Goal: Task Accomplishment & Management: Manage account settings

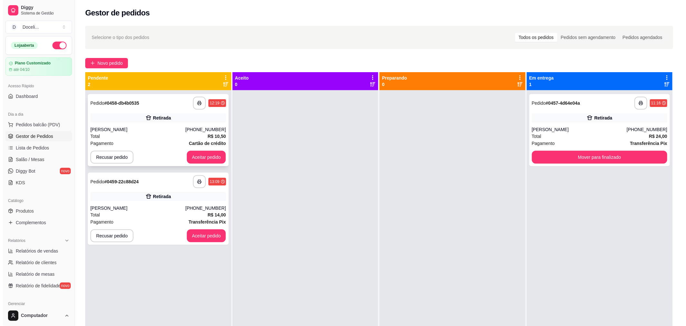
scroll to position [71, 0]
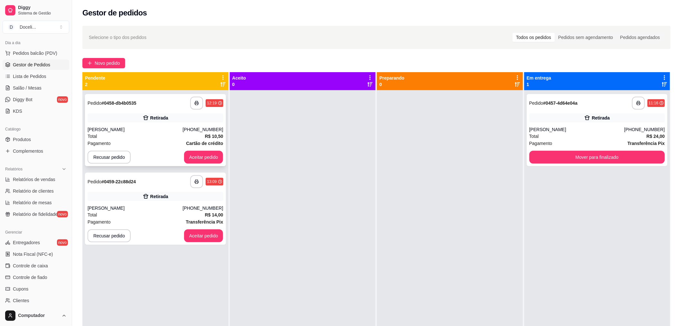
click at [151, 133] on div "Total R$ 10,50" at bounding box center [156, 136] width 136 height 7
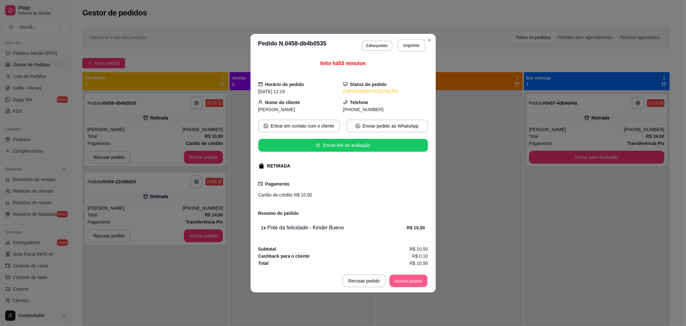
click at [419, 281] on button "Aceitar pedido" at bounding box center [409, 280] width 38 height 13
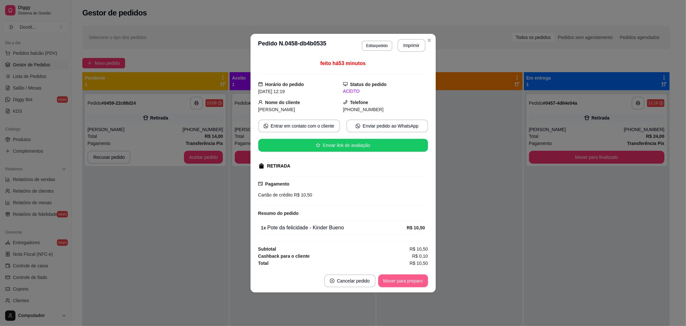
click at [413, 281] on button "Mover para preparo" at bounding box center [403, 280] width 50 height 13
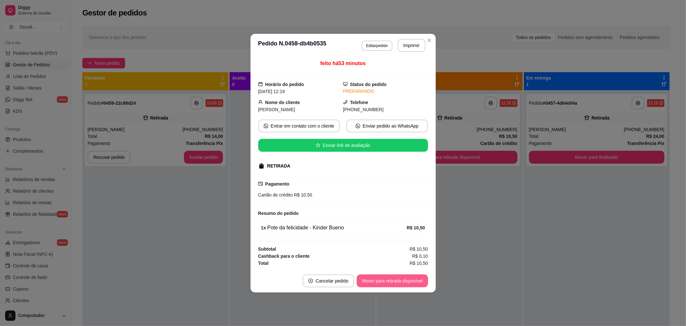
click at [413, 281] on button "Mover para retirada disponível" at bounding box center [392, 280] width 71 height 13
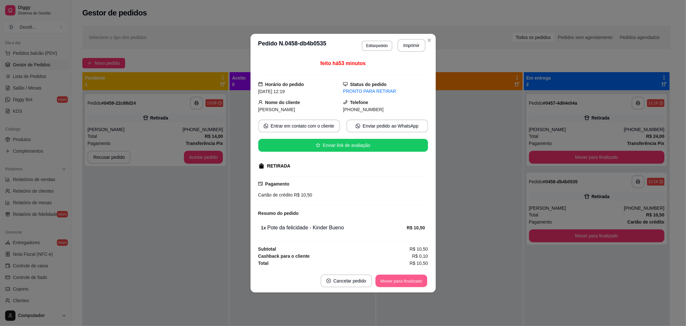
click at [394, 281] on button "Mover para finalizado" at bounding box center [401, 280] width 52 height 13
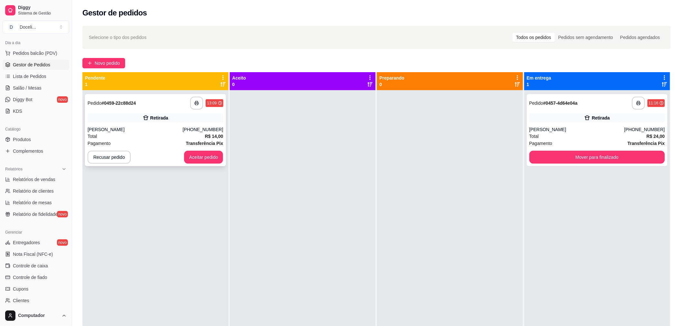
click at [153, 134] on div "Total R$ 14,00" at bounding box center [156, 136] width 136 height 7
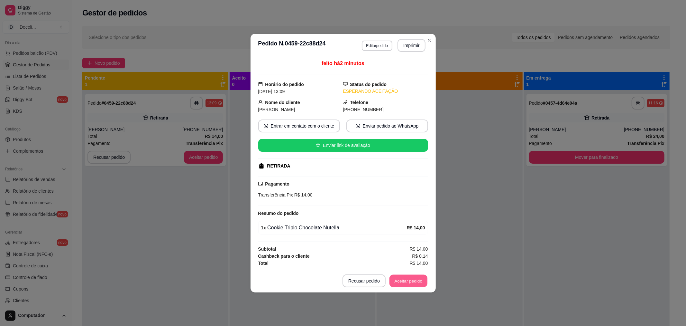
click at [410, 281] on button "Aceitar pedido" at bounding box center [409, 280] width 38 height 13
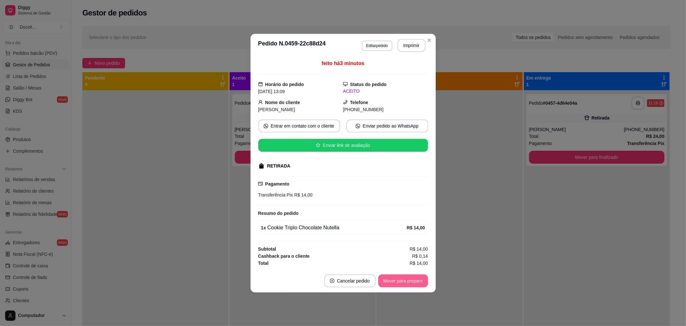
click at [410, 281] on button "Mover para preparo" at bounding box center [403, 280] width 50 height 13
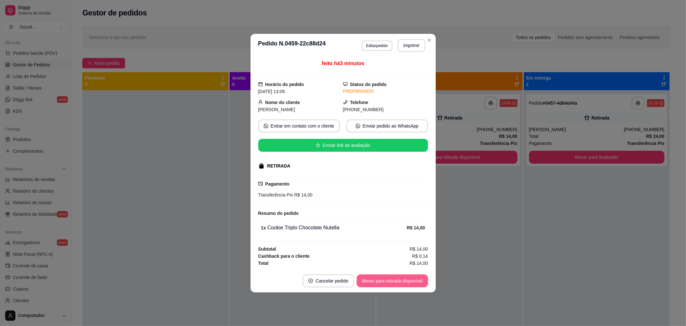
click at [410, 281] on button "Mover para retirada disponível" at bounding box center [392, 280] width 71 height 13
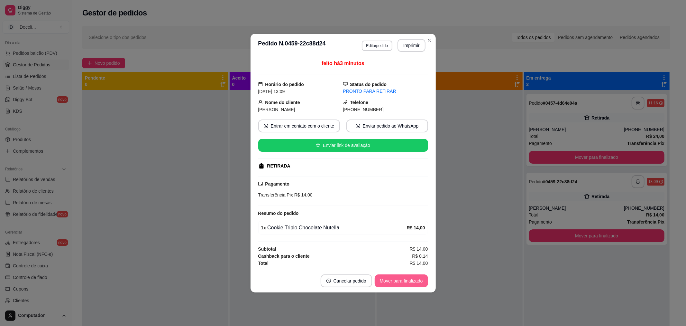
click at [410, 281] on button "Mover para finalizado" at bounding box center [401, 280] width 53 height 13
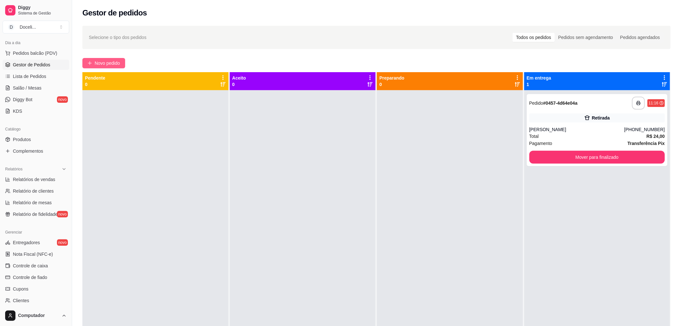
click at [114, 62] on span "Novo pedido" at bounding box center [107, 63] width 25 height 7
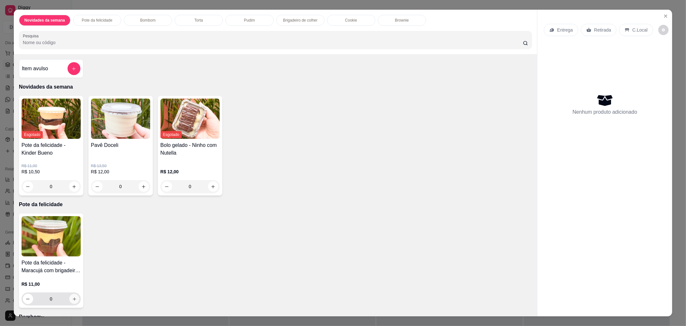
click at [72, 300] on icon "increase-product-quantity" at bounding box center [74, 298] width 5 height 5
type input "1"
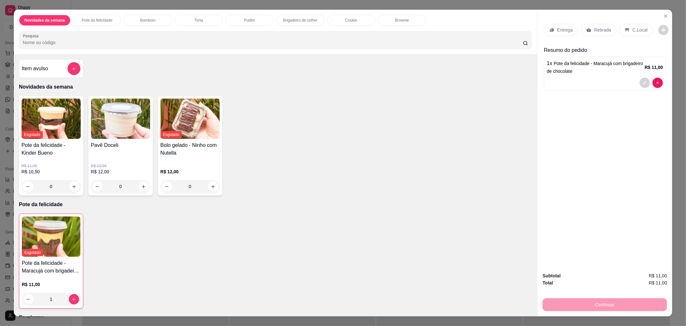
click at [596, 30] on p "Retirada" at bounding box center [602, 30] width 17 height 6
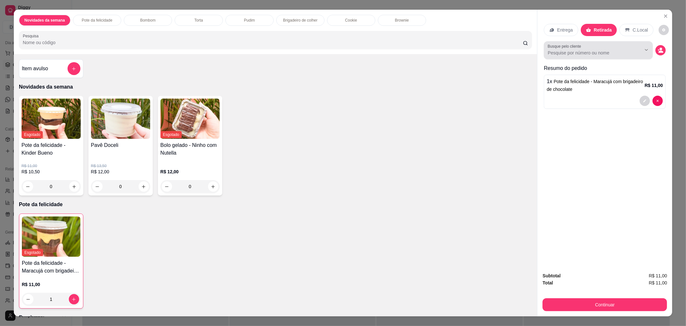
click at [575, 53] on input "Busque pelo cliente" at bounding box center [589, 53] width 83 height 6
type input "dieg"
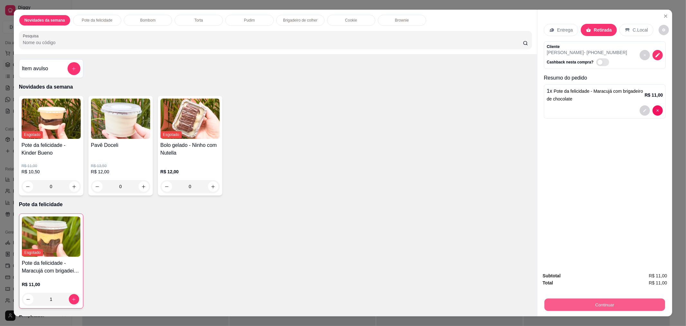
click at [594, 303] on button "Continuar" at bounding box center [605, 304] width 121 height 13
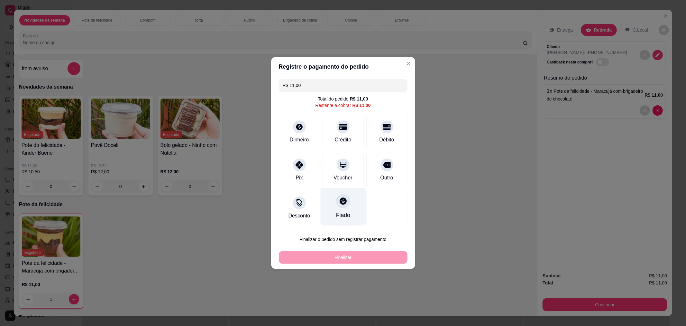
click at [346, 205] on div "Fiado" at bounding box center [342, 207] width 45 height 38
type input "R$ 0,00"
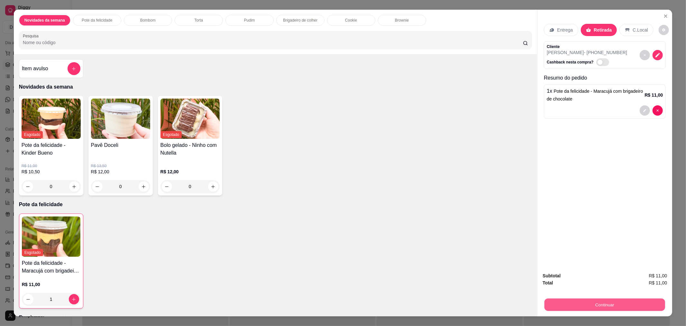
click at [604, 307] on button "Continuar" at bounding box center [605, 304] width 121 height 13
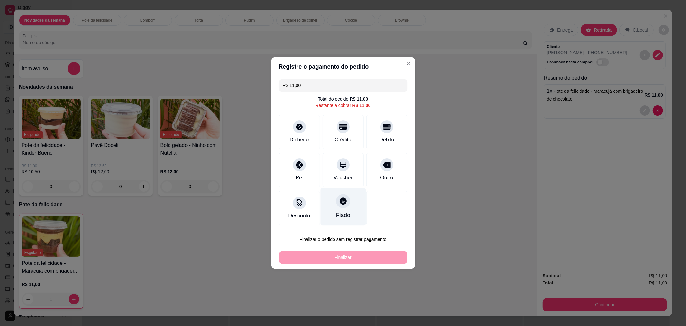
click at [345, 205] on div at bounding box center [343, 201] width 14 height 14
type input "R$ 0,00"
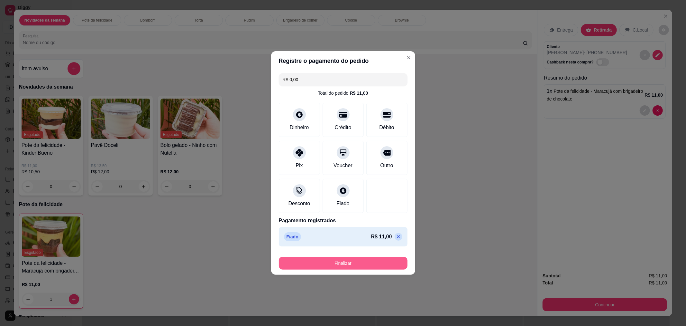
click at [350, 261] on button "Finalizar" at bounding box center [343, 262] width 129 height 13
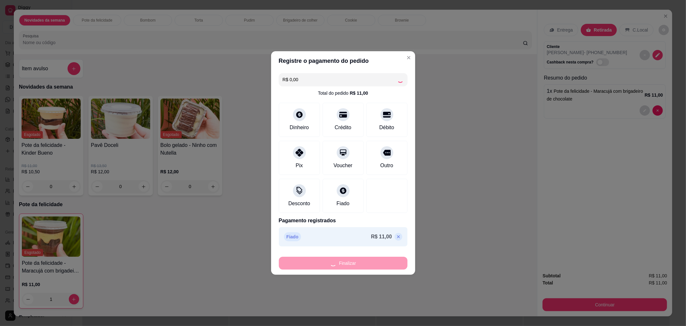
type input "0"
type input "-R$ 11,00"
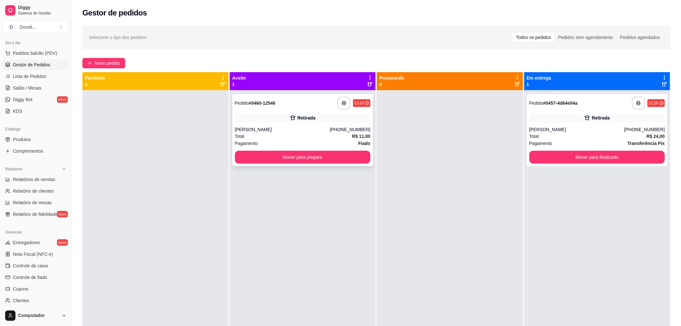
click at [276, 138] on div "Total R$ 11,00" at bounding box center [303, 136] width 136 height 7
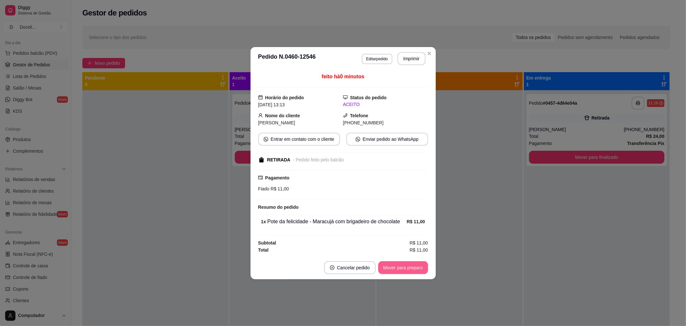
click at [397, 267] on button "Mover para preparo" at bounding box center [403, 267] width 50 height 13
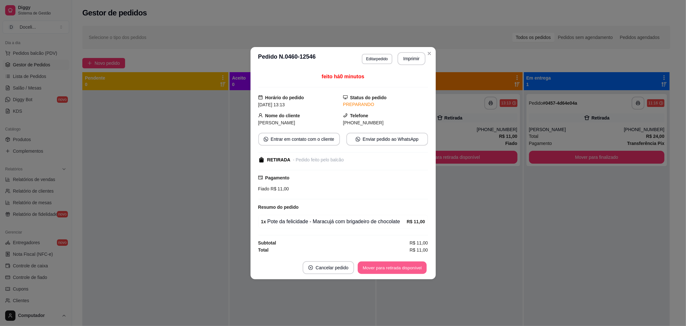
click at [397, 267] on button "Mover para retirada disponível" at bounding box center [392, 267] width 69 height 13
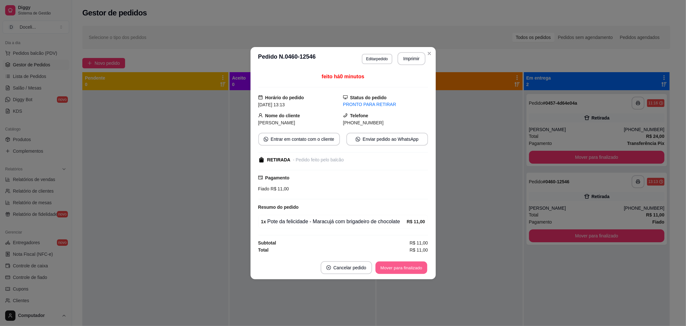
click at [397, 267] on button "Mover para finalizado" at bounding box center [401, 267] width 52 height 13
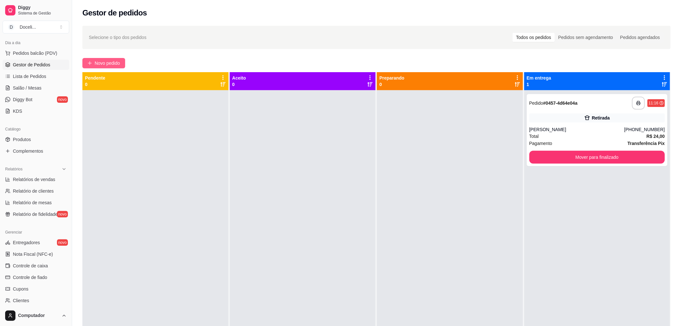
click at [118, 63] on span "Novo pedido" at bounding box center [107, 63] width 25 height 7
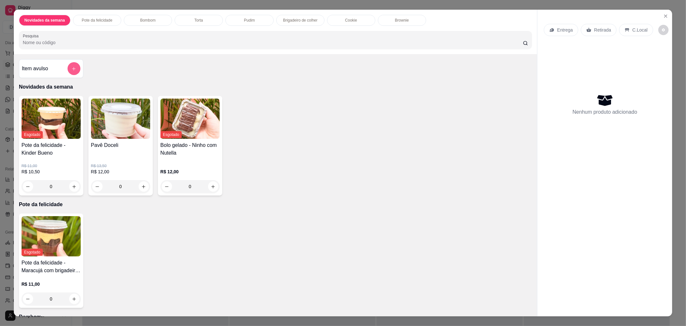
click at [68, 68] on button "add-separate-item" at bounding box center [74, 68] width 13 height 13
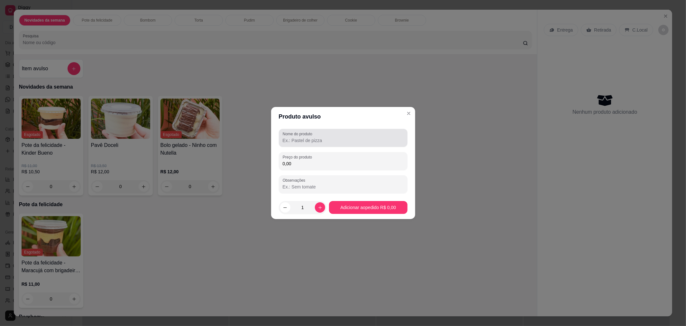
click at [346, 140] on input "Nome do produto" at bounding box center [343, 140] width 121 height 6
type input "Bombom de brigadeiro"
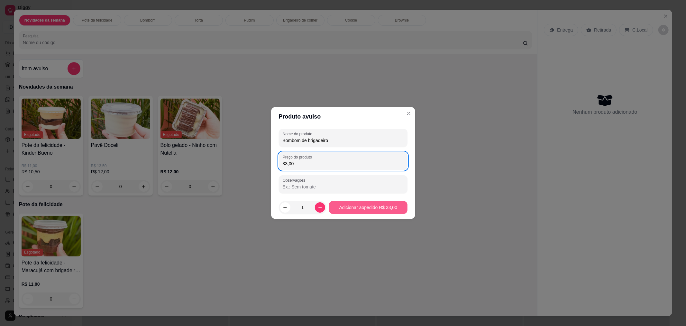
type input "33,00"
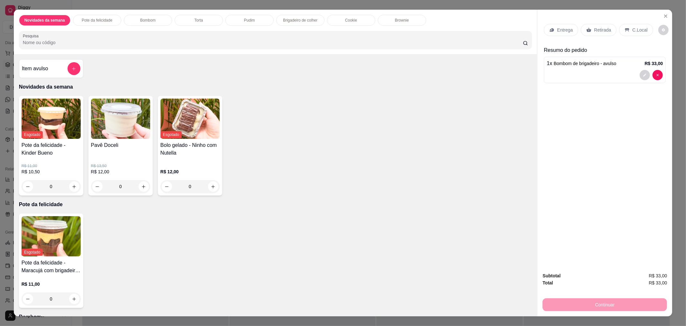
click at [596, 30] on p "Retirada" at bounding box center [602, 30] width 17 height 6
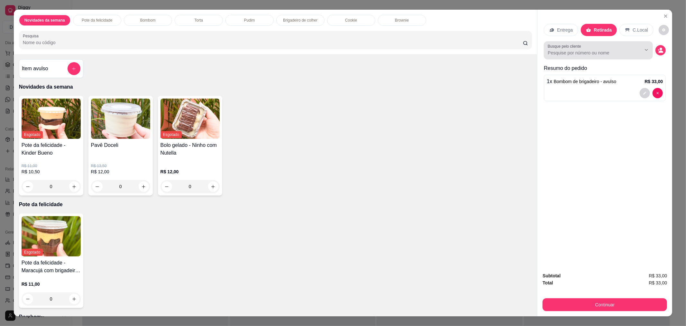
click at [586, 55] on input "Busque pelo cliente" at bounding box center [589, 53] width 83 height 6
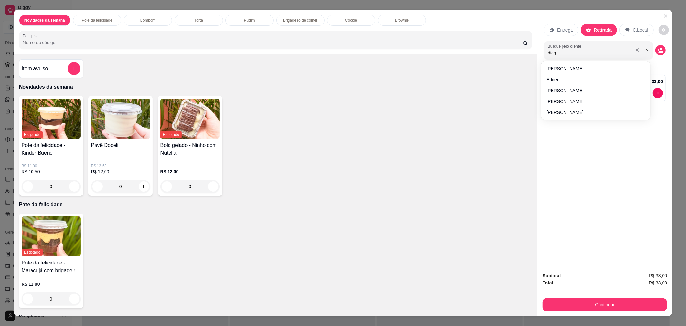
type input "diego"
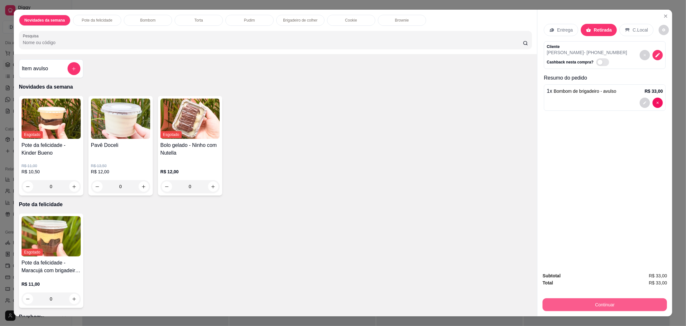
click at [610, 303] on button "Continuar" at bounding box center [605, 304] width 125 height 13
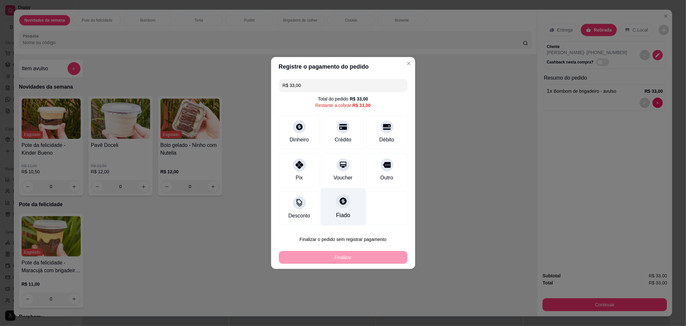
click at [339, 204] on icon at bounding box center [343, 201] width 8 height 8
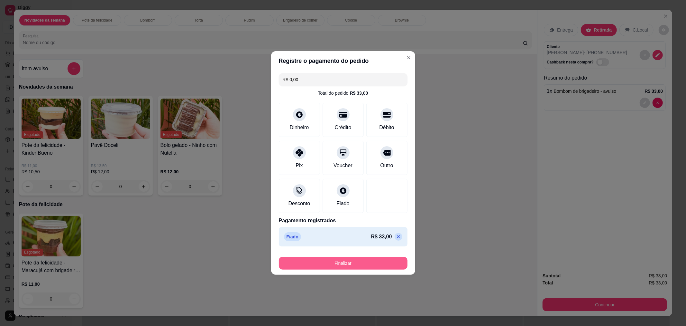
click at [346, 256] on button "Finalizar" at bounding box center [343, 262] width 129 height 13
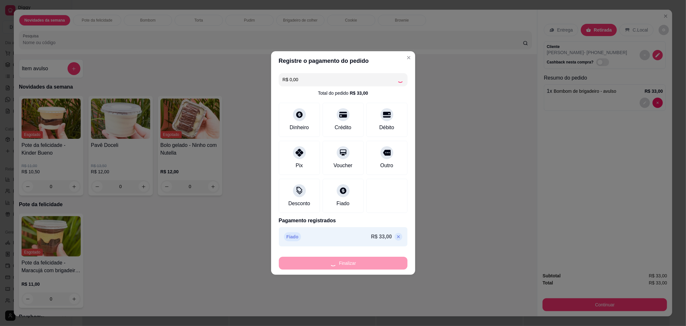
type input "-R$ 33,00"
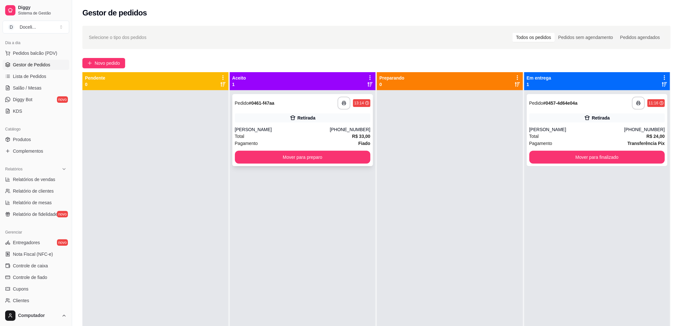
click at [312, 137] on div "Total R$ 33,00" at bounding box center [303, 136] width 136 height 7
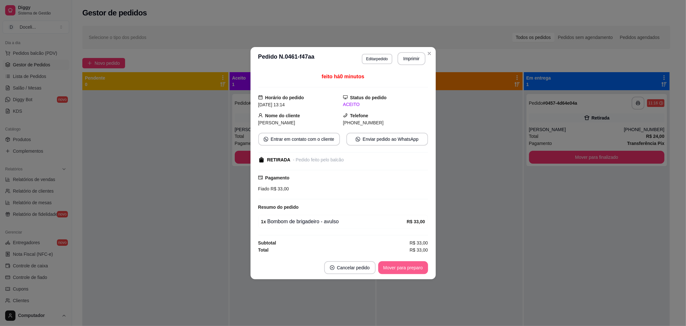
click at [390, 268] on button "Mover para preparo" at bounding box center [403, 267] width 50 height 13
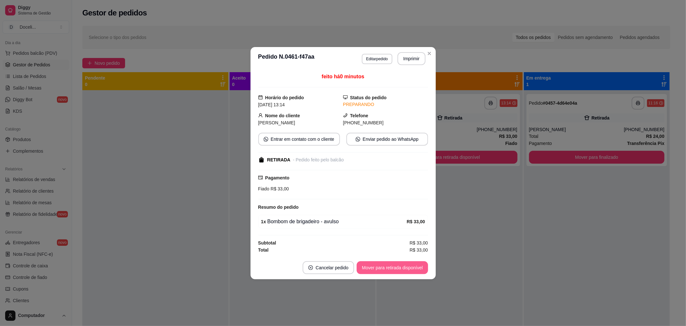
click at [390, 268] on button "Mover para retirada disponível" at bounding box center [392, 267] width 71 height 13
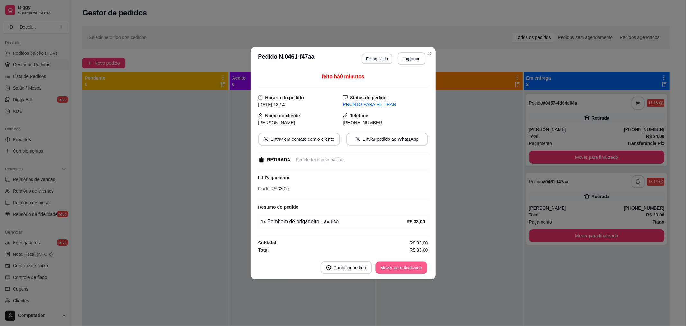
click at [390, 268] on button "Mover para finalizado" at bounding box center [401, 267] width 52 height 13
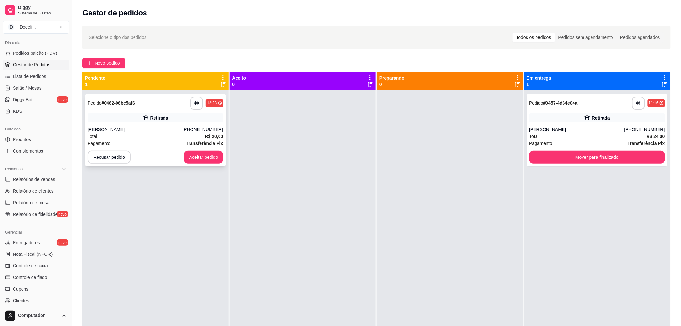
click at [159, 140] on div "Pagamento Transferência Pix" at bounding box center [156, 143] width 136 height 7
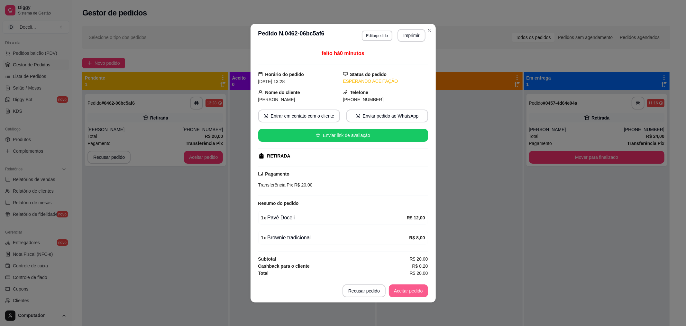
click at [407, 292] on button "Aceitar pedido" at bounding box center [408, 290] width 39 height 13
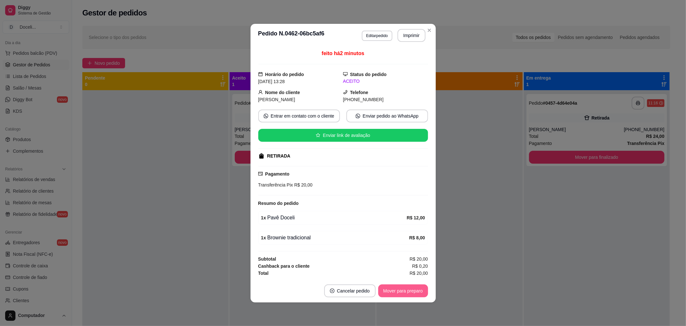
click at [404, 291] on button "Mover para preparo" at bounding box center [403, 290] width 50 height 13
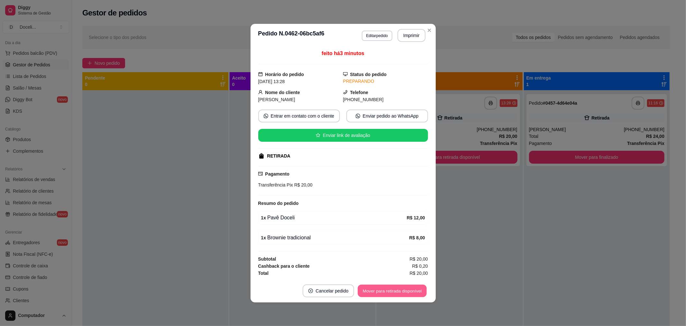
click at [395, 291] on button "Mover para retirada disponível" at bounding box center [392, 290] width 69 height 13
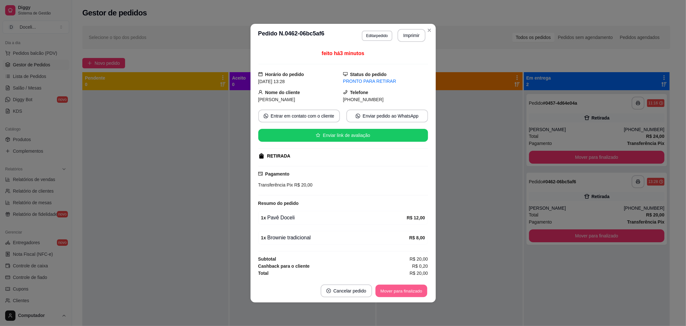
click at [395, 291] on button "Mover para finalizado" at bounding box center [401, 290] width 52 height 13
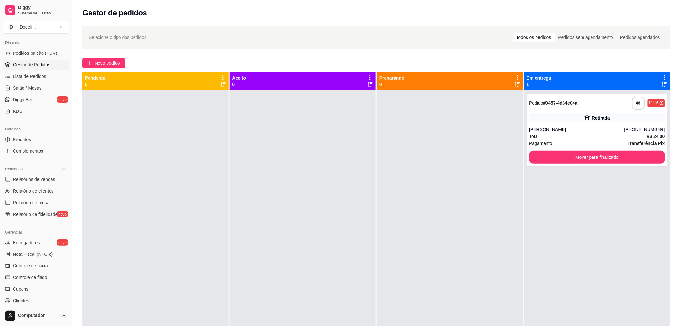
click at [447, 163] on div at bounding box center [450, 253] width 146 height 326
click at [106, 60] on span "Novo pedido" at bounding box center [107, 63] width 25 height 7
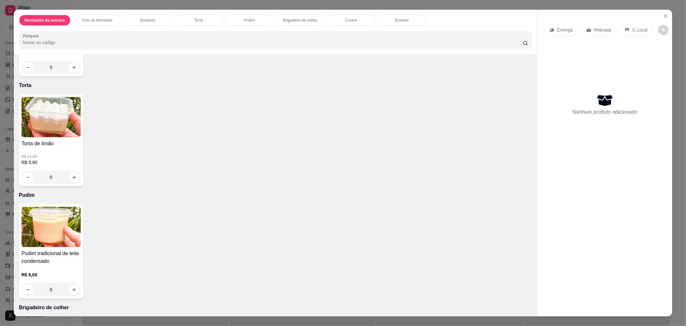
scroll to position [357, 0]
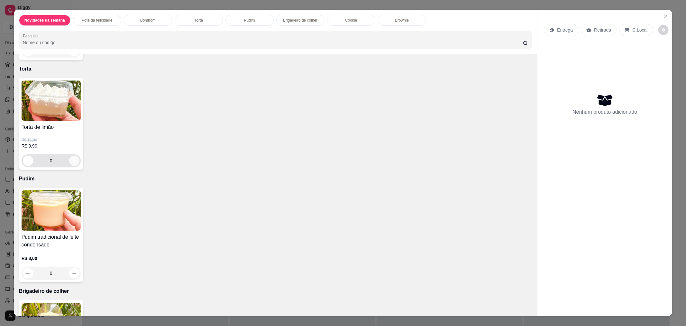
click at [73, 159] on icon "increase-product-quantity" at bounding box center [74, 160] width 5 height 5
type input "1"
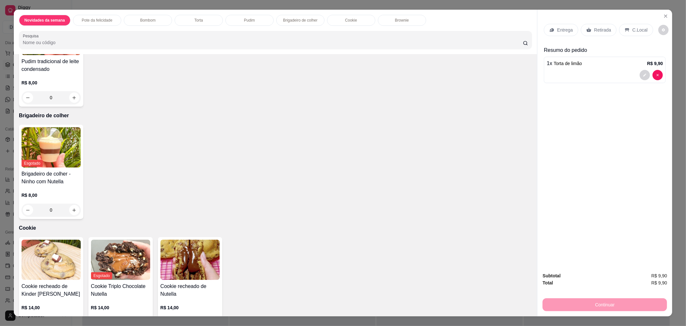
scroll to position [572, 0]
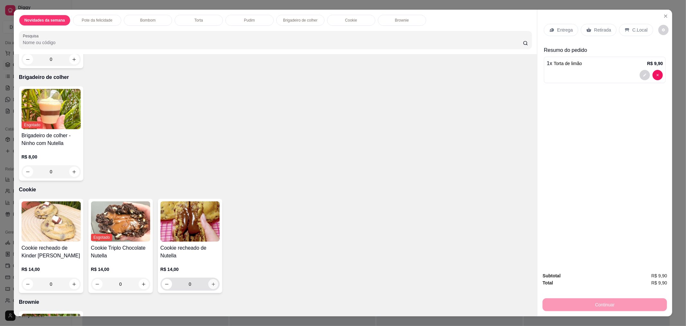
click at [211, 281] on icon "increase-product-quantity" at bounding box center [213, 283] width 5 height 5
type input "1"
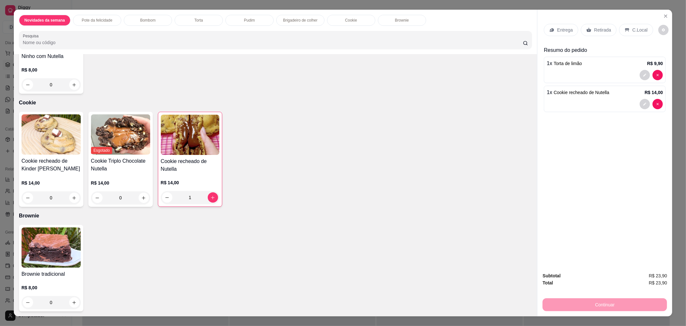
scroll to position [659, 0]
click at [76, 300] on button "increase-product-quantity" at bounding box center [74, 302] width 10 height 10
type input "1"
click at [593, 26] on div "Retirada" at bounding box center [599, 30] width 36 height 12
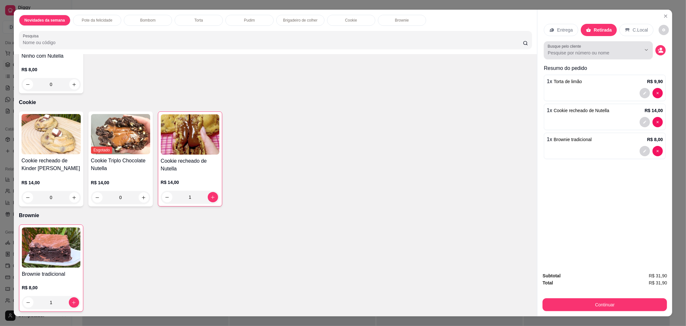
click at [556, 54] on input "Busque pelo cliente" at bounding box center [589, 53] width 83 height 6
type input "[PERSON_NAME]"
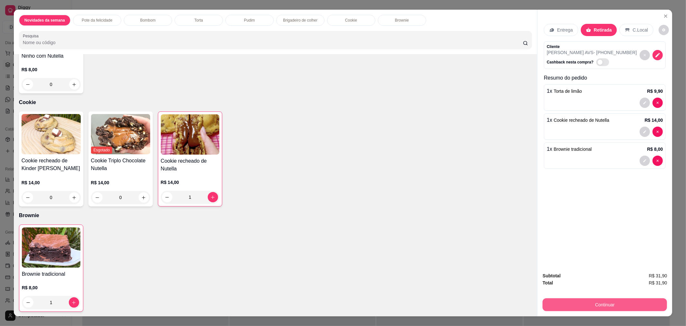
click at [613, 303] on button "Continuar" at bounding box center [605, 304] width 125 height 13
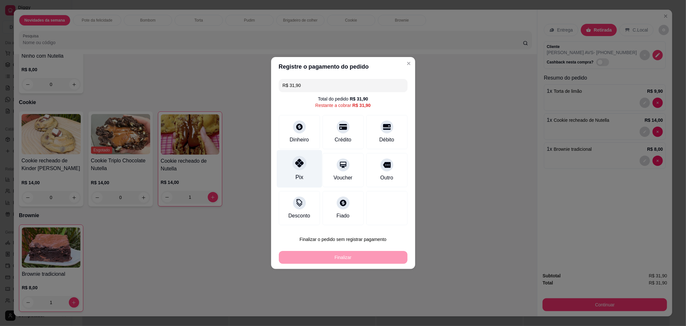
click at [304, 163] on div at bounding box center [299, 163] width 14 height 14
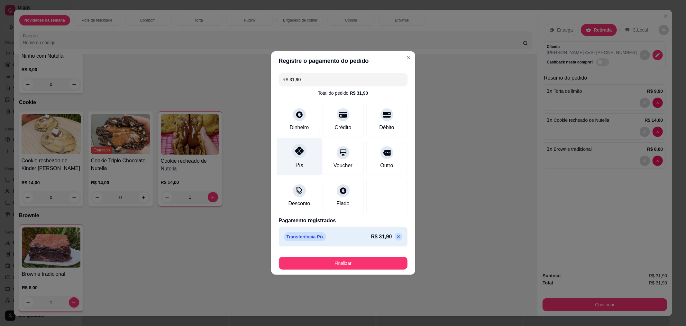
type input "R$ 0,00"
click at [355, 268] on button "Finalizar" at bounding box center [343, 262] width 129 height 13
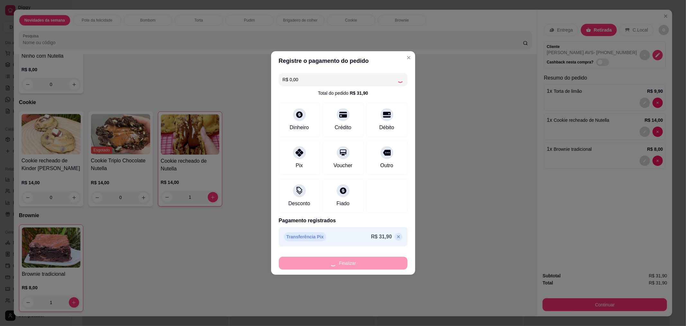
type input "0"
type input "-R$ 31,90"
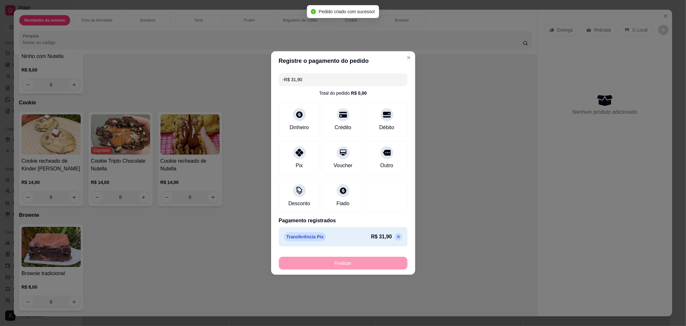
scroll to position [658, 0]
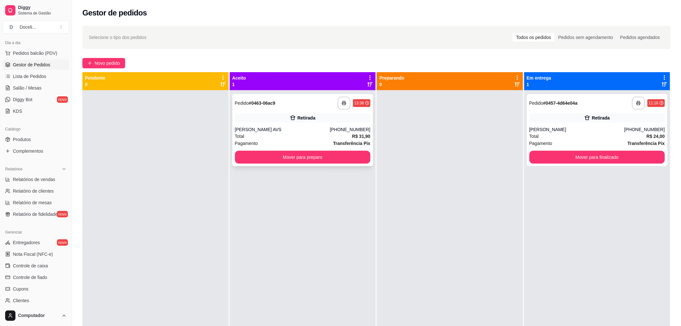
click at [325, 131] on div "[PERSON_NAME] AVS" at bounding box center [282, 129] width 95 height 6
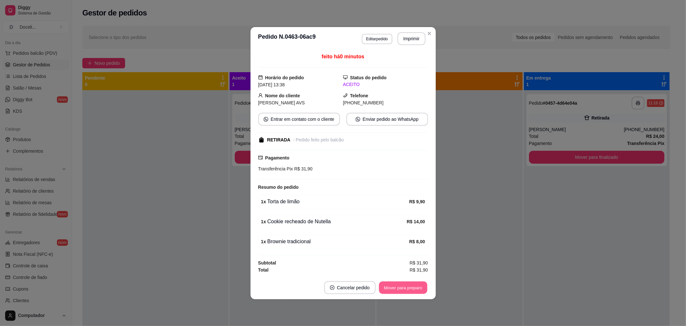
click at [407, 284] on button "Mover para preparo" at bounding box center [403, 287] width 48 height 13
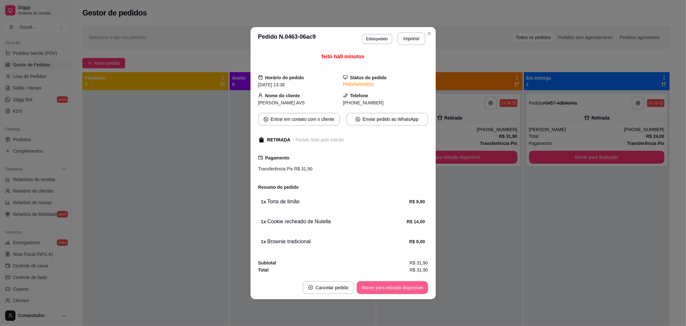
click at [412, 286] on button "Mover para retirada disponível" at bounding box center [392, 287] width 71 height 13
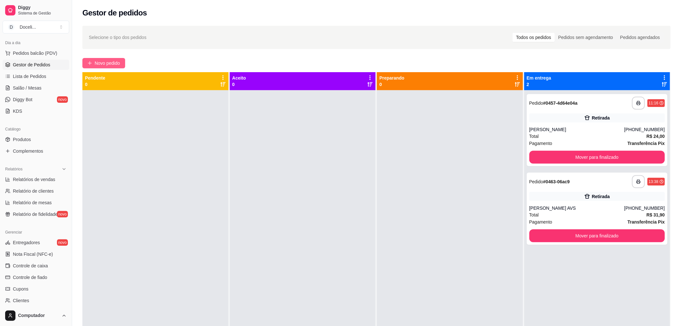
click at [106, 65] on span "Novo pedido" at bounding box center [107, 63] width 25 height 7
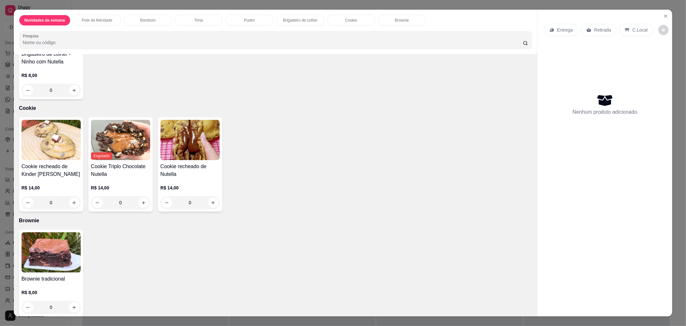
scroll to position [658, 0]
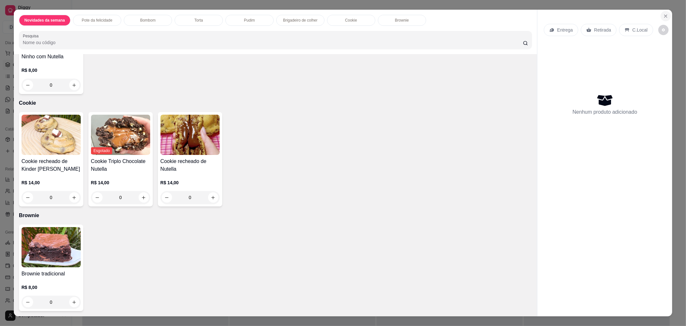
click at [661, 19] on button "Close" at bounding box center [666, 16] width 10 height 10
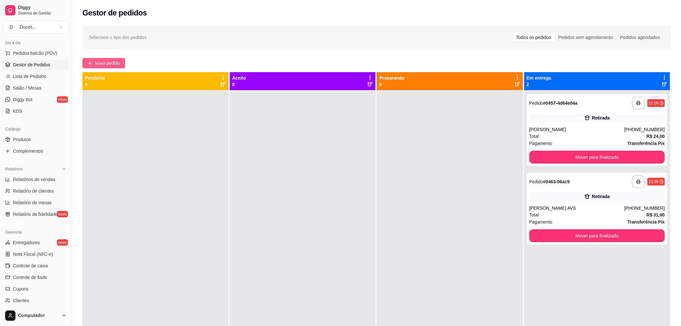
click at [102, 65] on span "Novo pedido" at bounding box center [107, 63] width 25 height 7
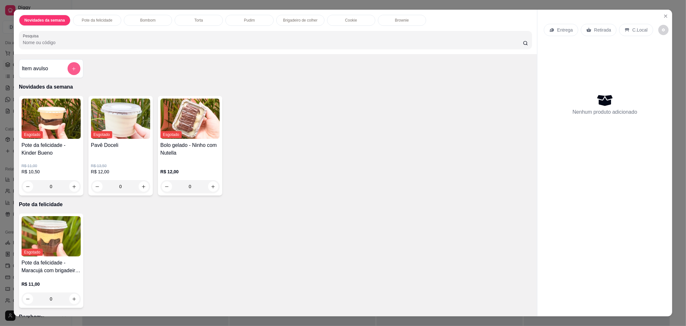
click at [68, 70] on button "add-separate-item" at bounding box center [74, 68] width 13 height 13
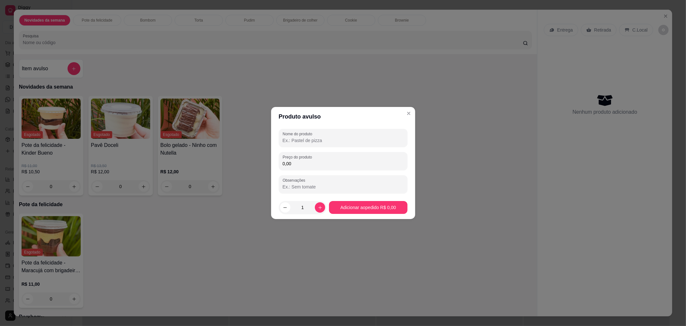
click at [335, 140] on input "Nome do produto" at bounding box center [343, 140] width 121 height 6
type input "Brownie Kinder"
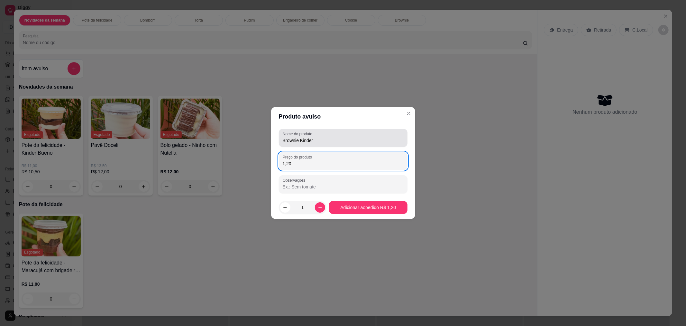
type input "12,00"
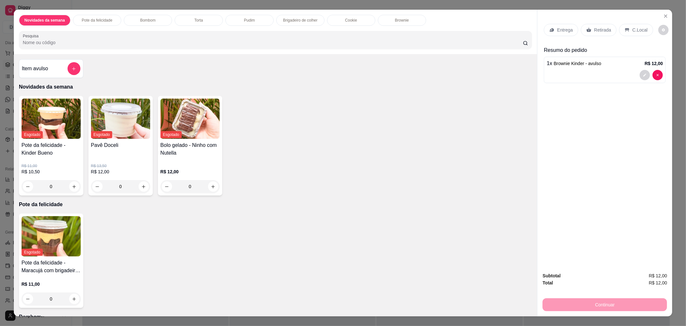
click at [594, 27] on p "Retirada" at bounding box center [602, 30] width 17 height 6
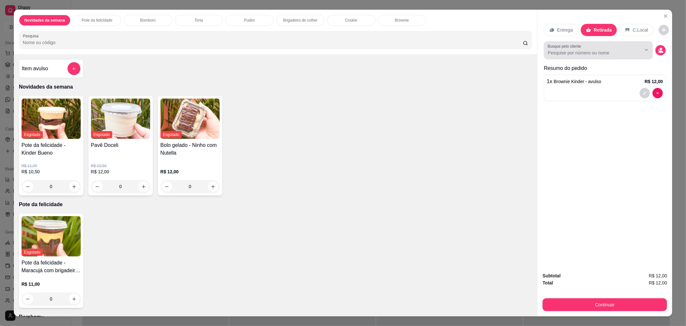
click at [588, 52] on input "Busque pelo cliente" at bounding box center [589, 53] width 83 height 6
type input "gusta"
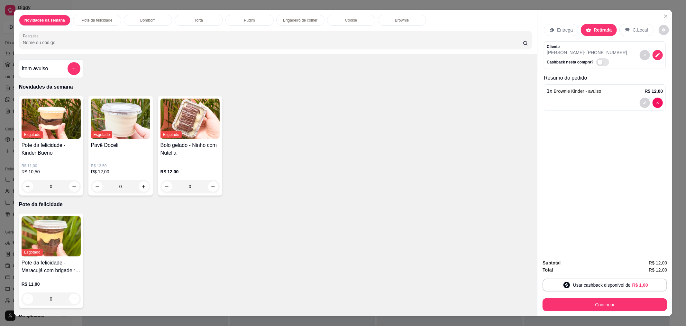
click at [606, 139] on div "Entrega Retirada C.Local Cliente [PERSON_NAME] - [PHONE_NUMBER] Cashback nesta …" at bounding box center [605, 132] width 135 height 244
click at [607, 307] on button "Continuar" at bounding box center [605, 304] width 125 height 13
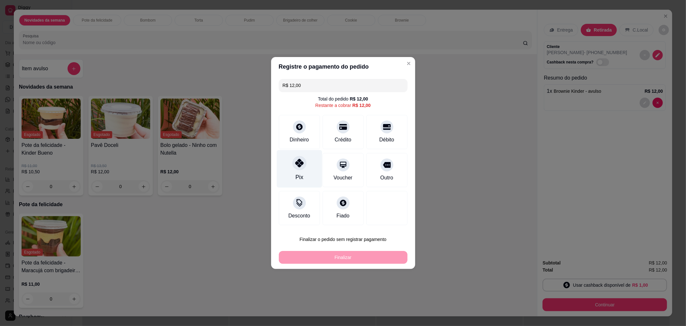
click at [295, 171] on div "Pix" at bounding box center [299, 169] width 45 height 38
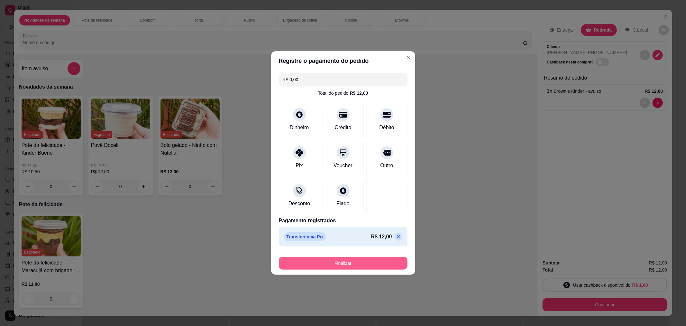
click at [345, 261] on button "Finalizar" at bounding box center [343, 262] width 129 height 13
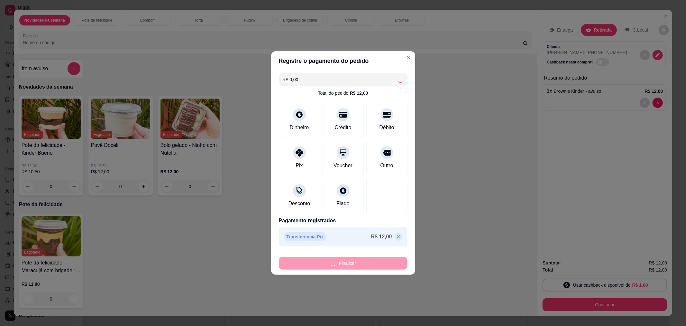
type input "-R$ 12,00"
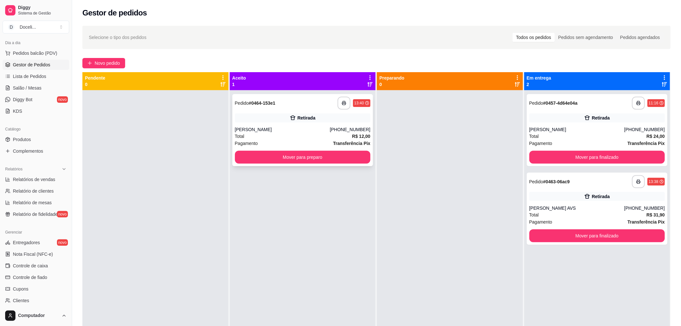
click at [314, 119] on div "Retirada" at bounding box center [303, 117] width 136 height 9
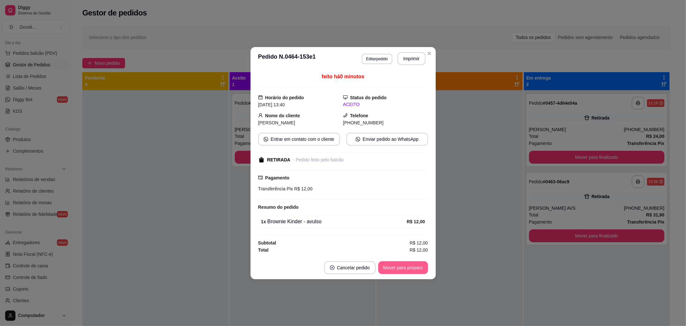
click at [404, 270] on button "Mover para preparo" at bounding box center [403, 267] width 50 height 13
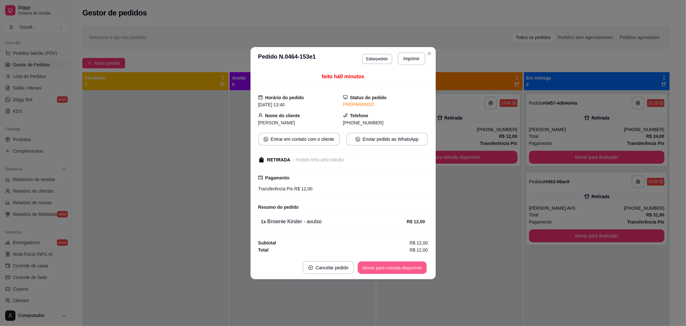
click at [404, 270] on button "Mover para retirada disponível" at bounding box center [392, 267] width 69 height 13
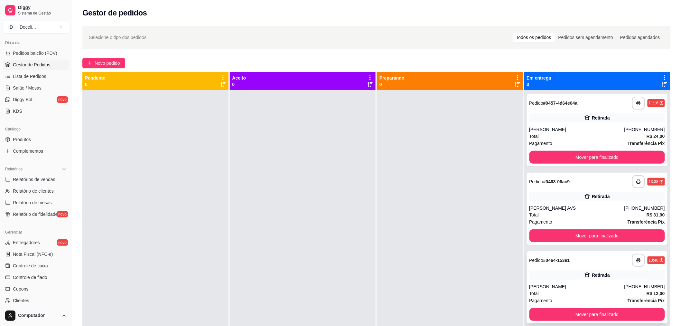
click at [581, 287] on div "[PERSON_NAME]" at bounding box center [576, 286] width 95 height 6
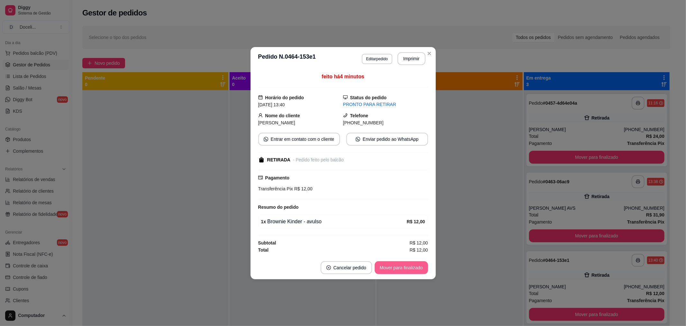
click at [408, 264] on button "Mover para finalizado" at bounding box center [401, 267] width 53 height 13
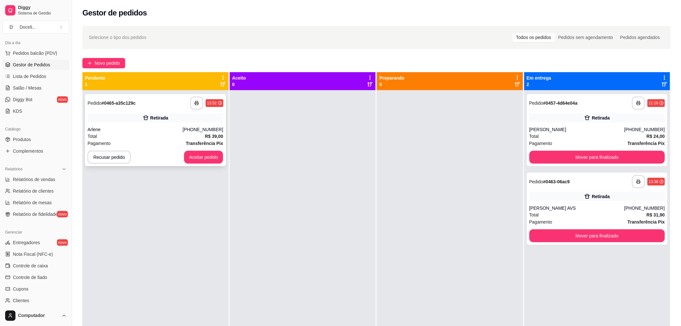
click at [156, 136] on div "Total R$ 39,00" at bounding box center [156, 136] width 136 height 7
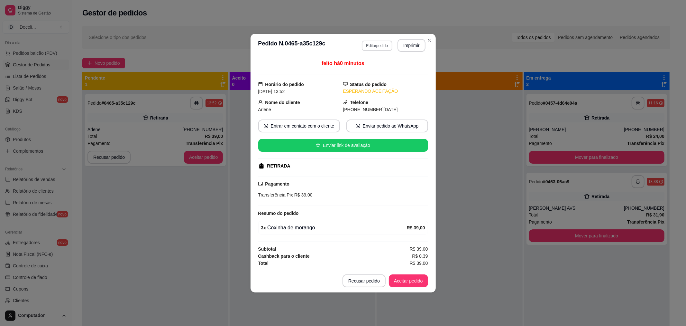
click at [374, 46] on button "Editar pedido" at bounding box center [377, 46] width 31 height 10
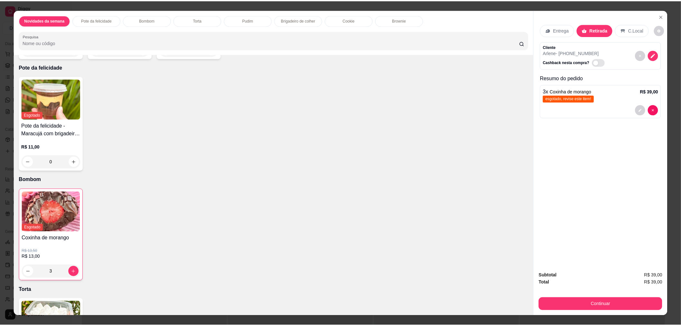
scroll to position [214, 0]
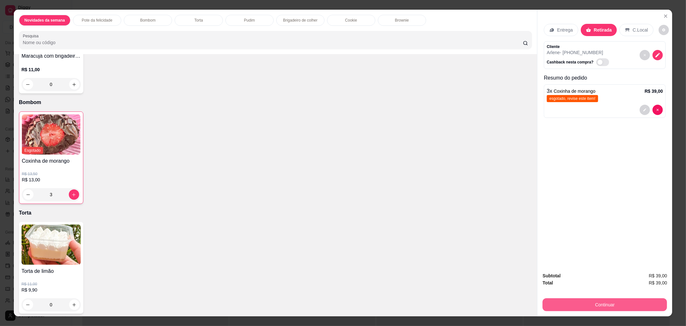
click at [614, 302] on button "Continuar" at bounding box center [605, 304] width 125 height 13
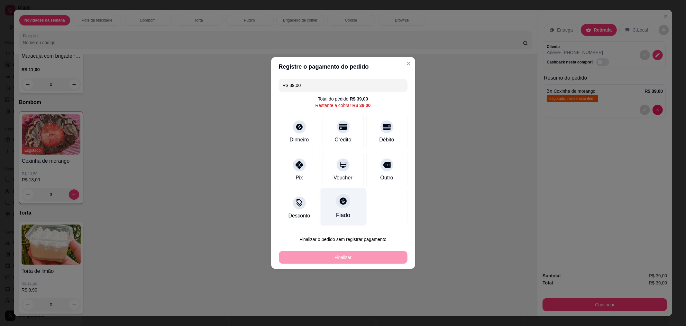
click at [338, 192] on div "Fiado" at bounding box center [342, 207] width 45 height 38
type input "R$ 0,00"
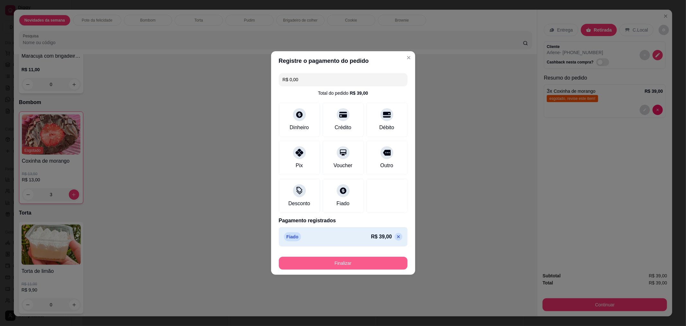
click at [335, 261] on button "Finalizar" at bounding box center [343, 262] width 129 height 13
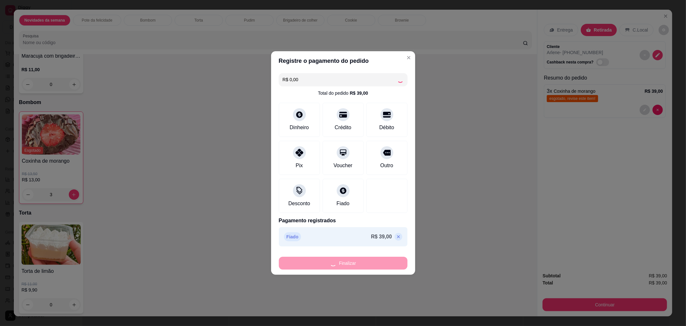
type input "0"
type input "-R$ 39,00"
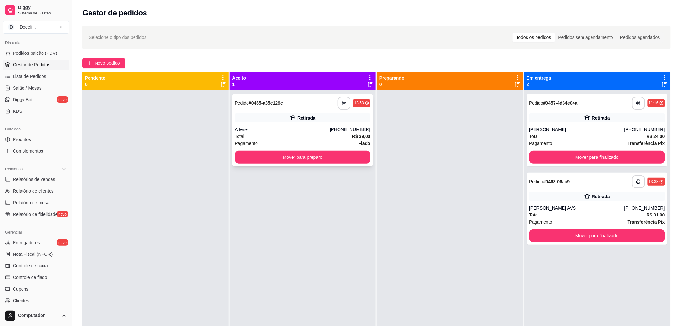
click at [295, 100] on div "**********" at bounding box center [303, 103] width 136 height 13
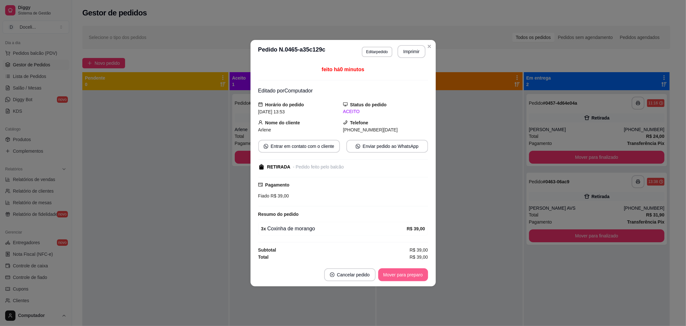
click at [405, 278] on button "Mover para preparo" at bounding box center [403, 274] width 50 height 13
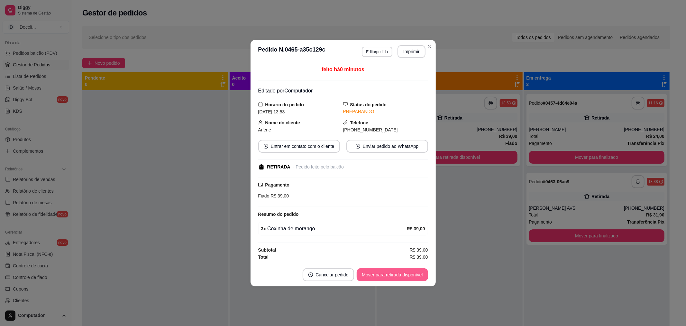
click at [405, 276] on button "Mover para retirada disponível" at bounding box center [392, 274] width 71 height 13
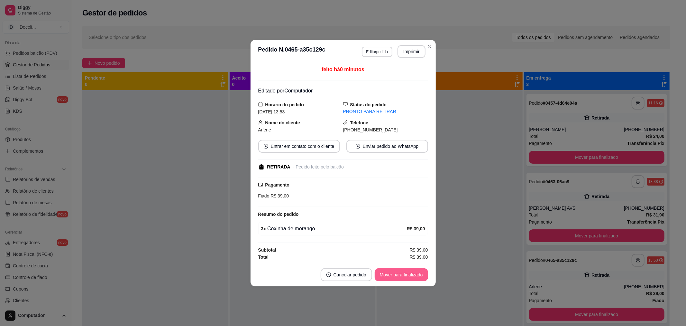
click at [405, 276] on button "Mover para finalizado" at bounding box center [401, 274] width 53 height 13
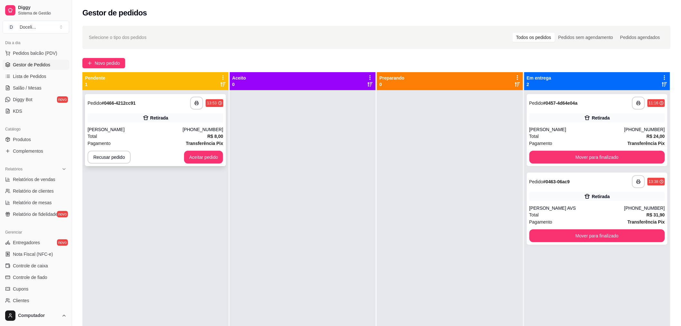
click at [152, 129] on div "[PERSON_NAME]" at bounding box center [135, 129] width 95 height 6
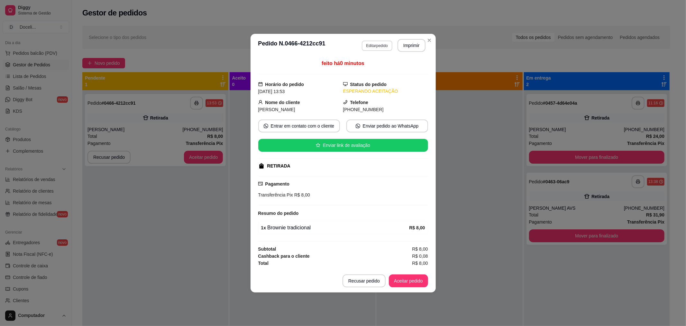
click at [376, 48] on button "Editar pedido" at bounding box center [377, 46] width 31 height 10
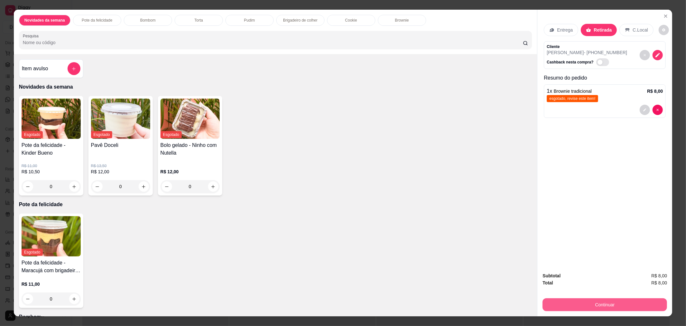
click at [626, 306] on button "Continuar" at bounding box center [605, 304] width 125 height 13
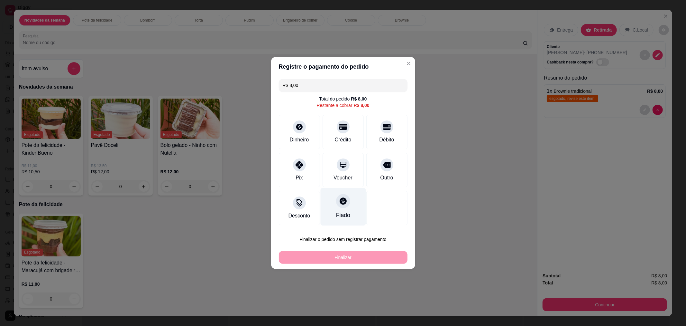
click at [345, 204] on div at bounding box center [343, 201] width 14 height 14
type input "R$ 0,00"
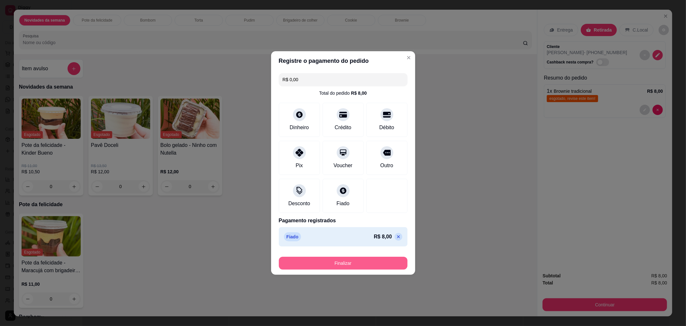
click at [335, 261] on button "Finalizar" at bounding box center [343, 262] width 129 height 13
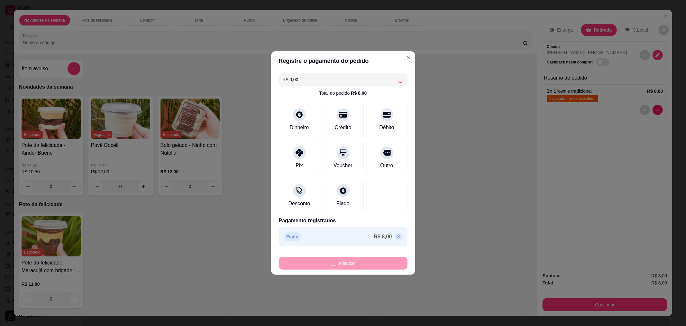
type input "0"
type input "-R$ 8,00"
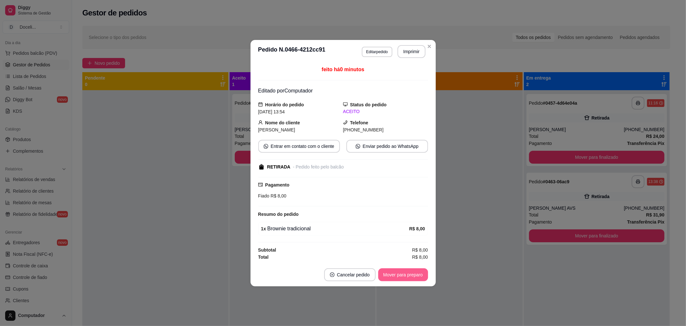
click at [395, 272] on button "Mover para preparo" at bounding box center [403, 274] width 50 height 13
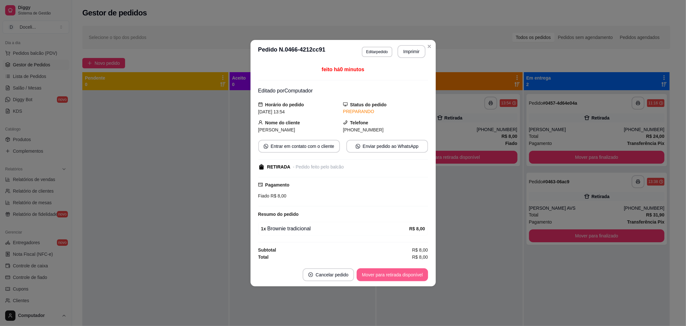
click at [395, 272] on button "Mover para retirada disponível" at bounding box center [392, 274] width 71 height 13
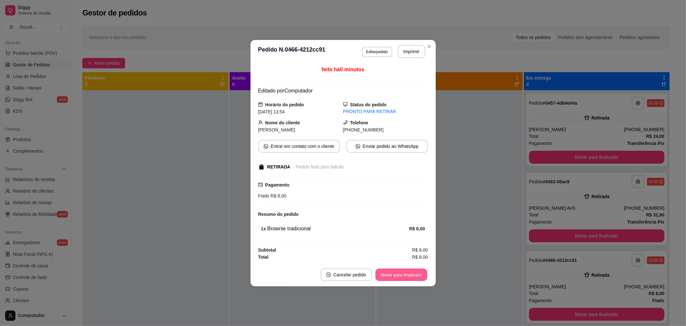
click at [395, 272] on button "Mover para finalizado" at bounding box center [401, 274] width 52 height 13
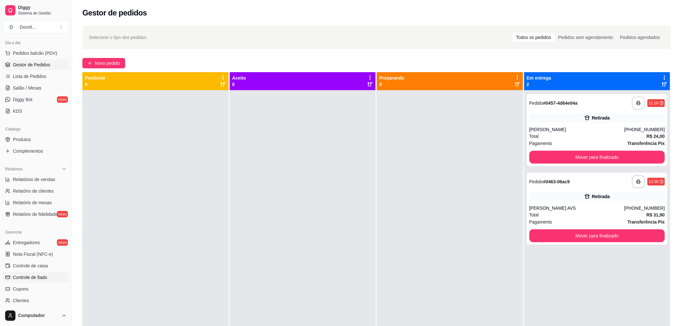
drag, startPoint x: 36, startPoint y: 277, endPoint x: 49, endPoint y: 277, distance: 12.9
click at [36, 277] on span "Controle de fiado" at bounding box center [30, 277] width 34 height 6
